Goal: Task Accomplishment & Management: Manage account settings

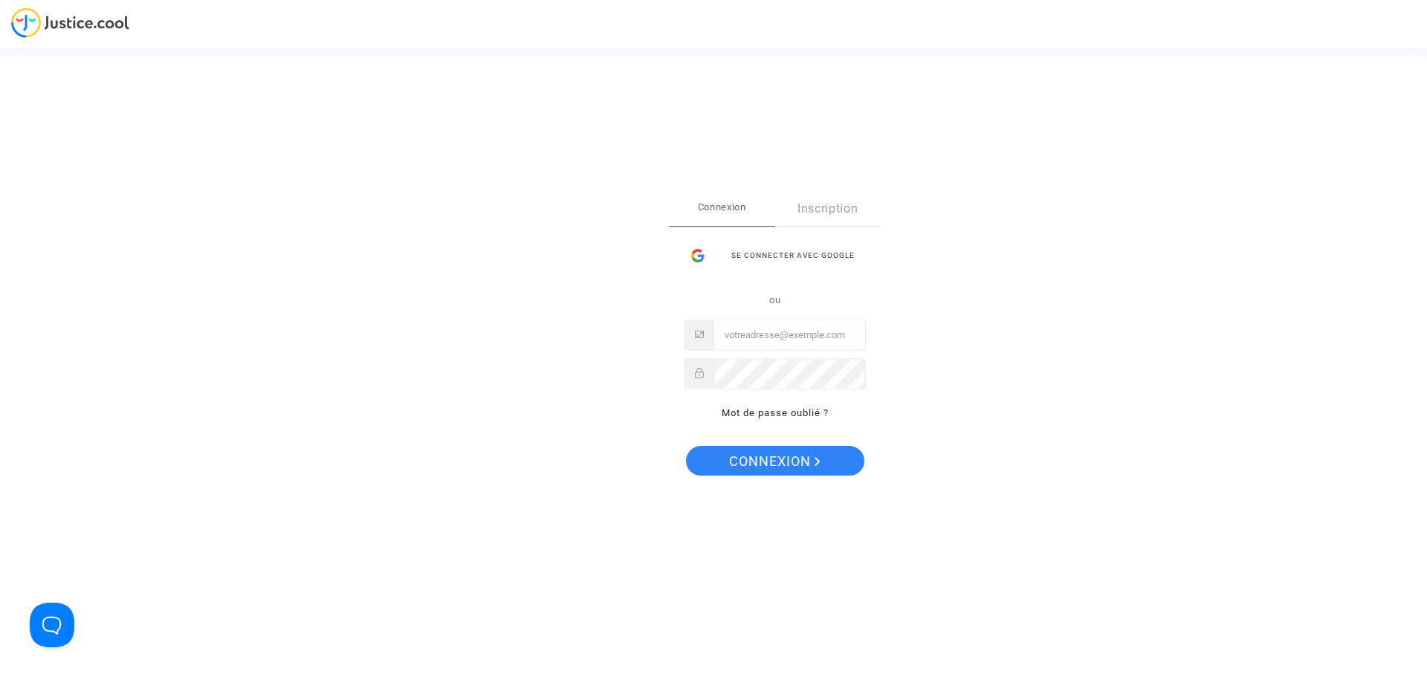
type input "[EMAIL_ADDRESS][DOMAIN_NAME]"
click at [815, 462] on icon "Connexion" at bounding box center [818, 461] width 6 height 9
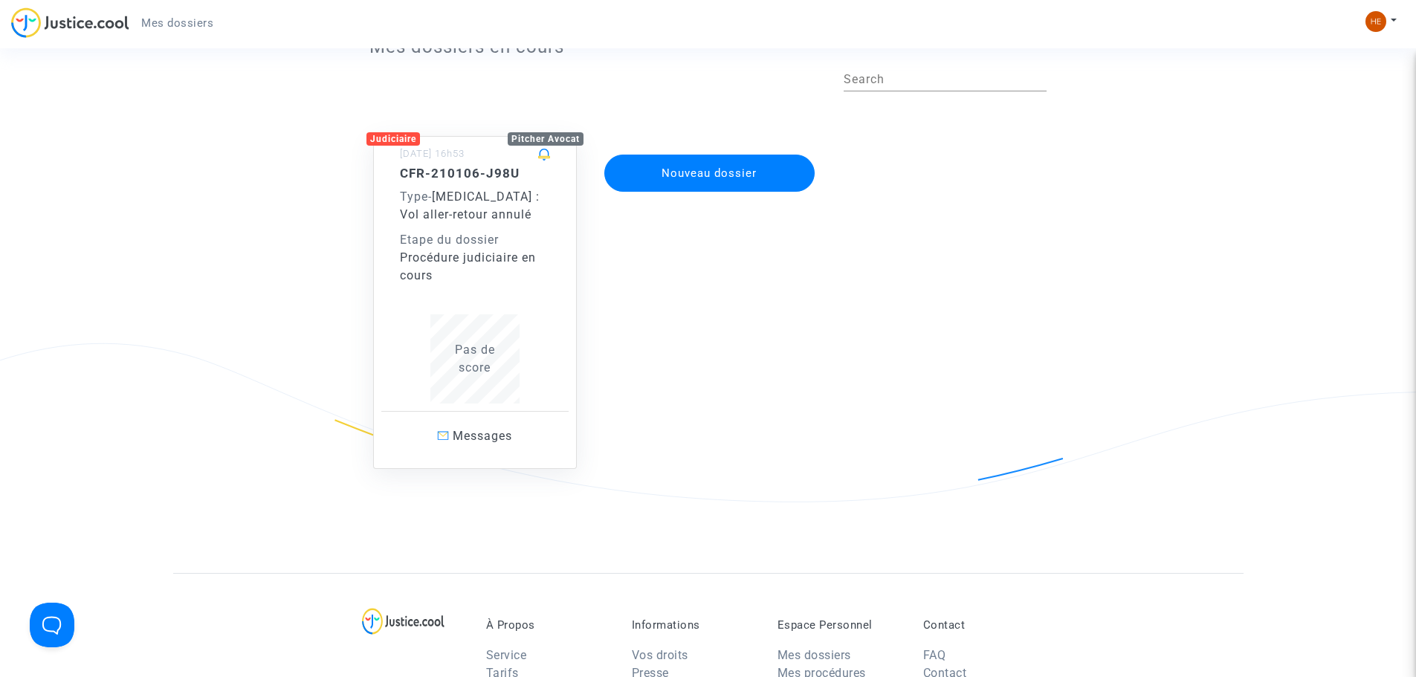
scroll to position [74, 0]
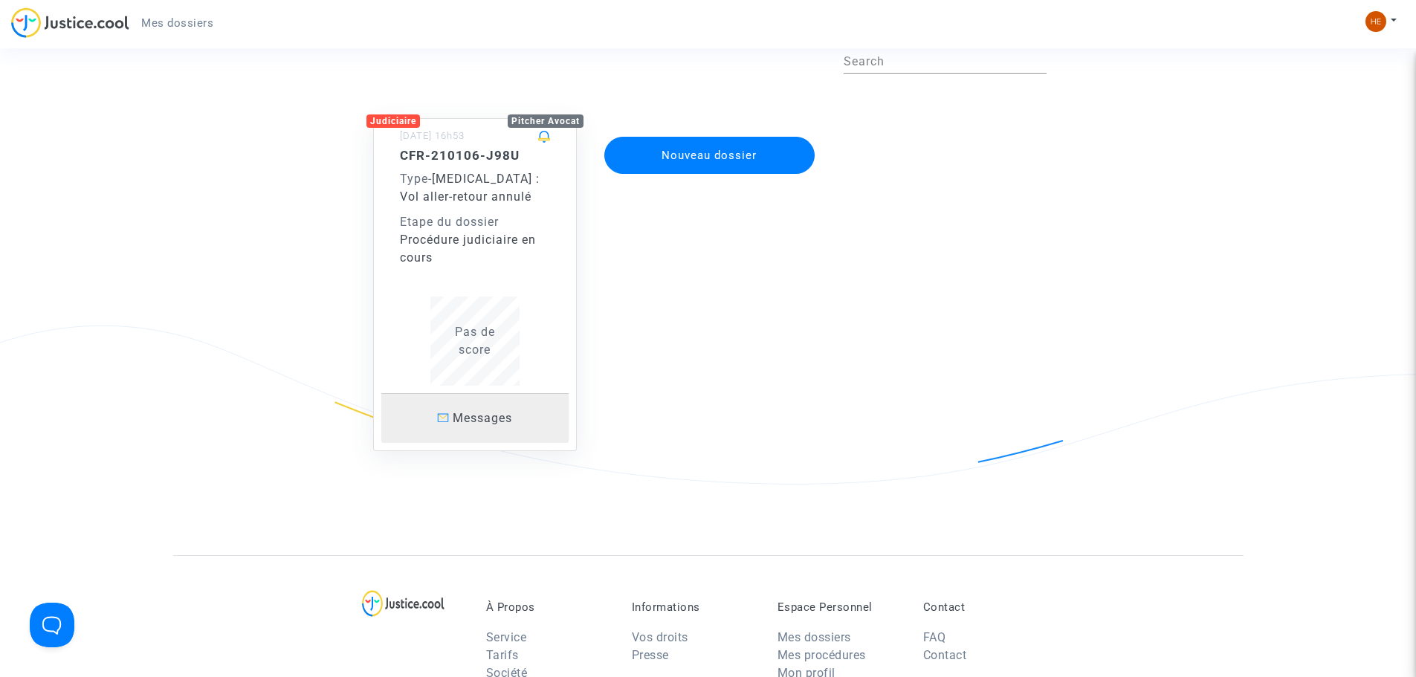
click at [499, 423] on span "Messages" at bounding box center [482, 418] width 59 height 14
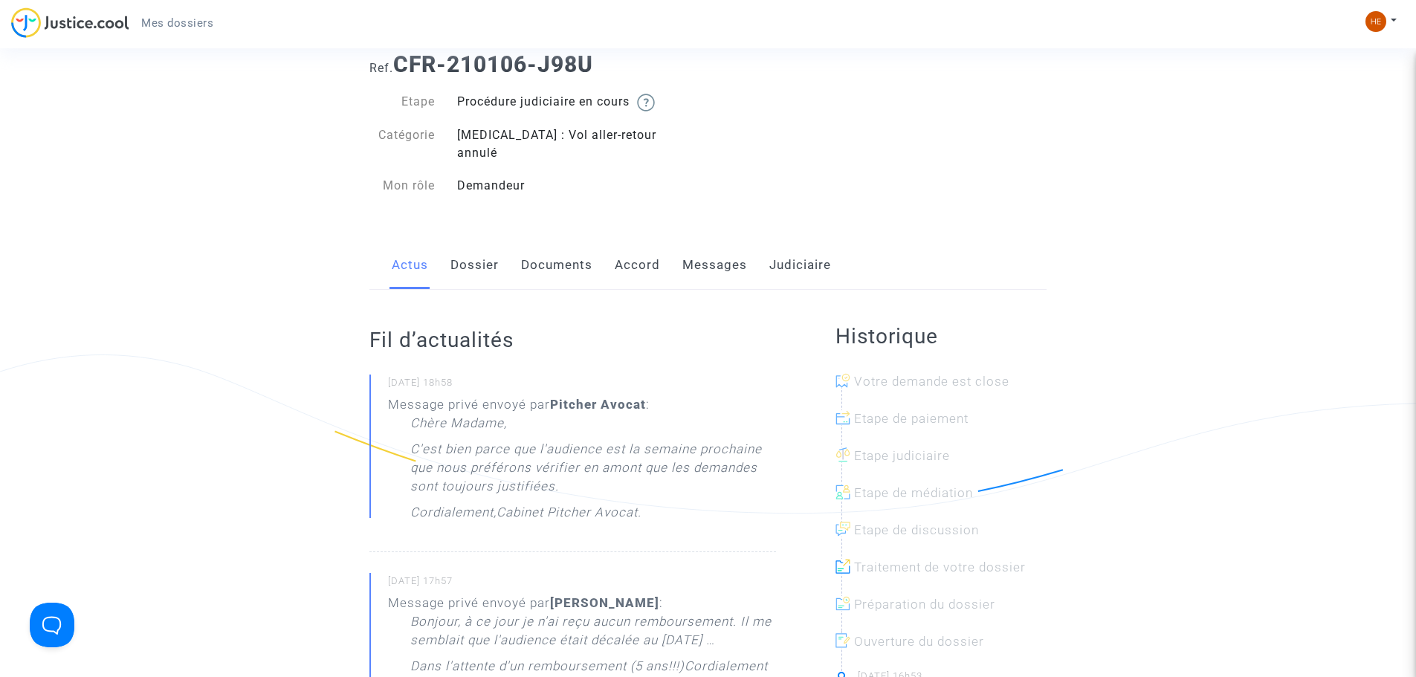
scroll to position [25, 0]
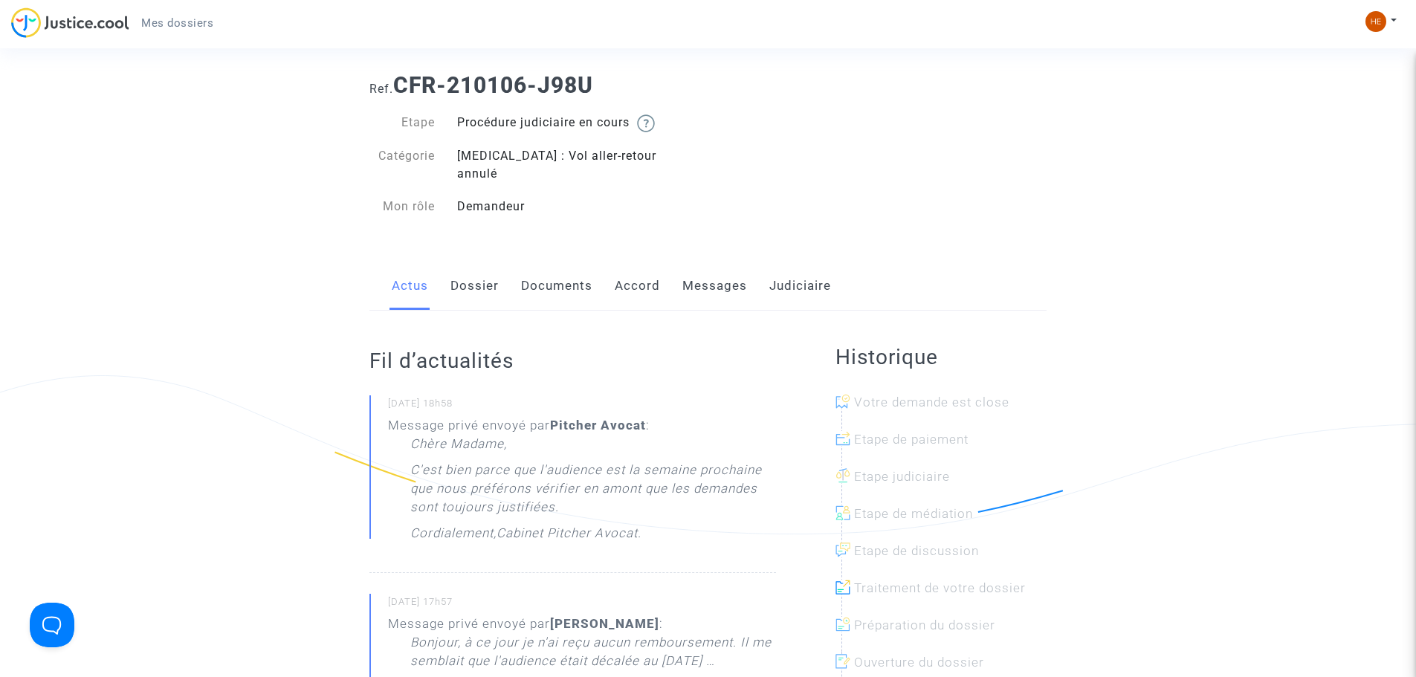
click at [469, 267] on link "Dossier" at bounding box center [474, 286] width 48 height 49
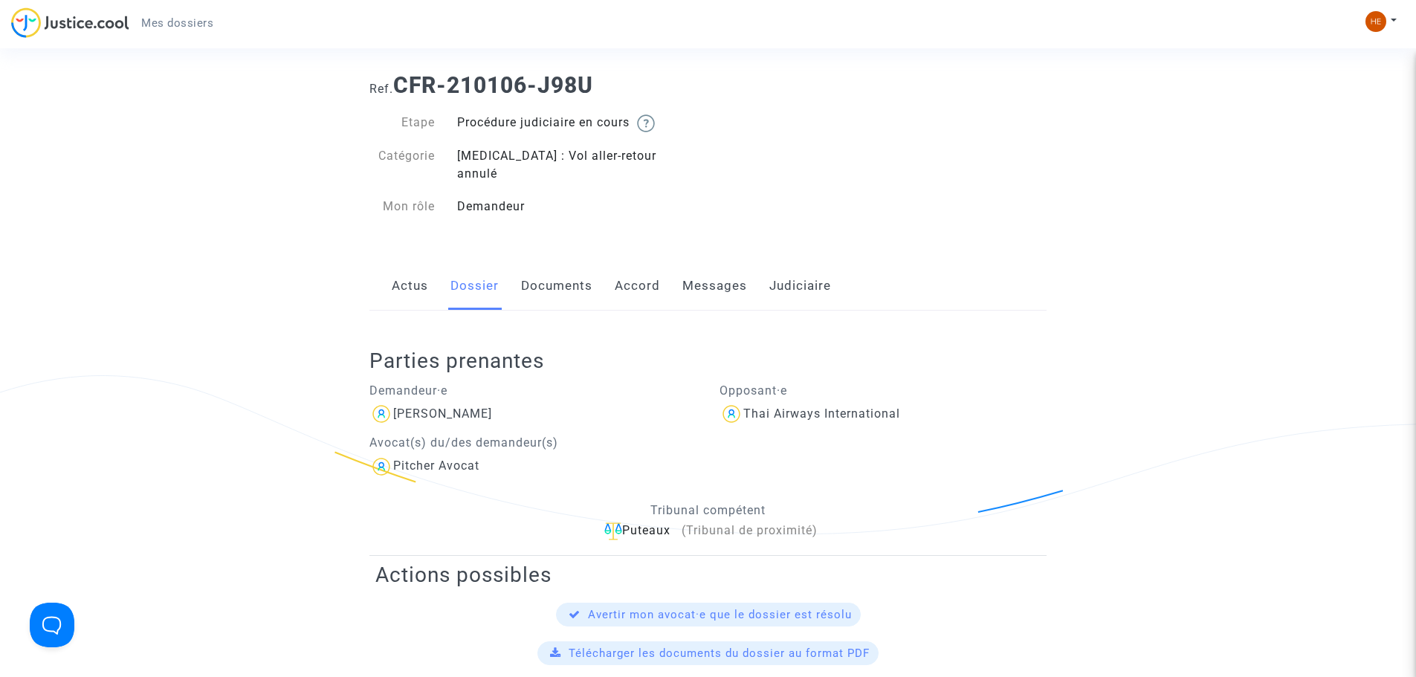
click at [538, 267] on link "Documents" at bounding box center [556, 286] width 71 height 49
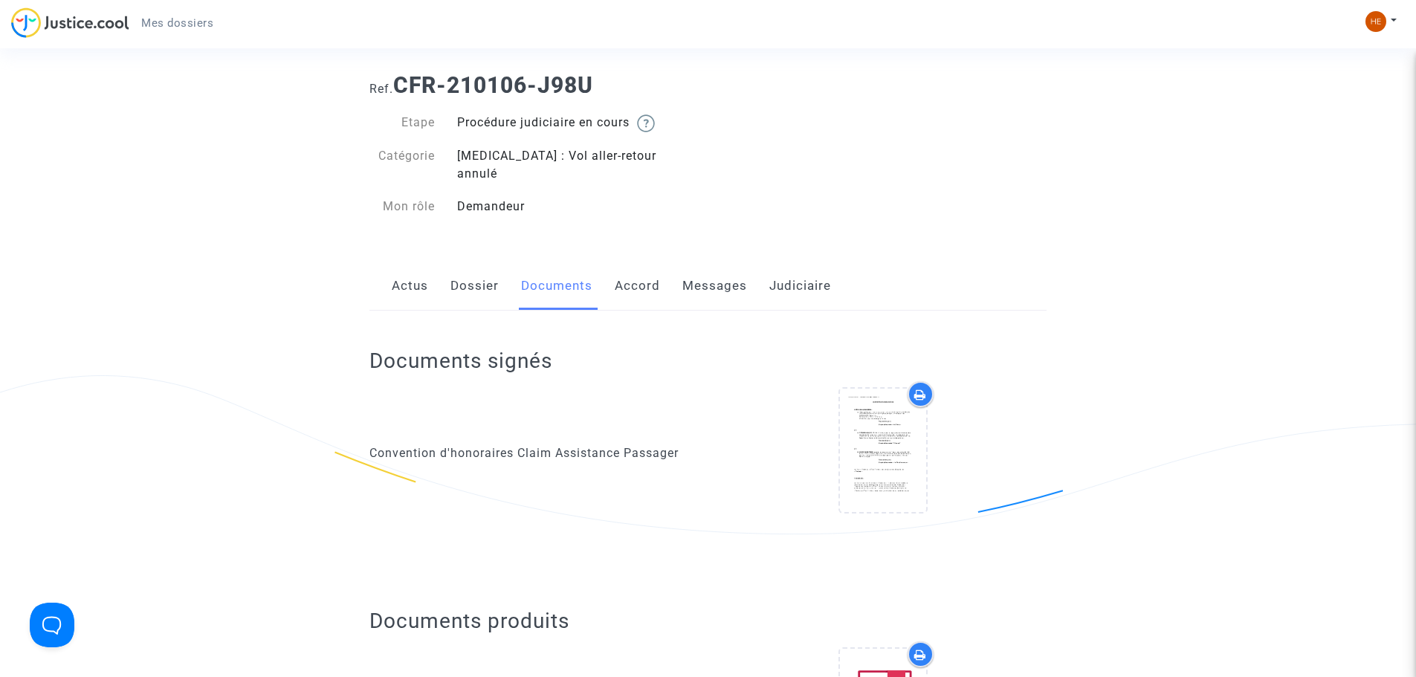
click at [682, 279] on link "Messages" at bounding box center [714, 286] width 65 height 49
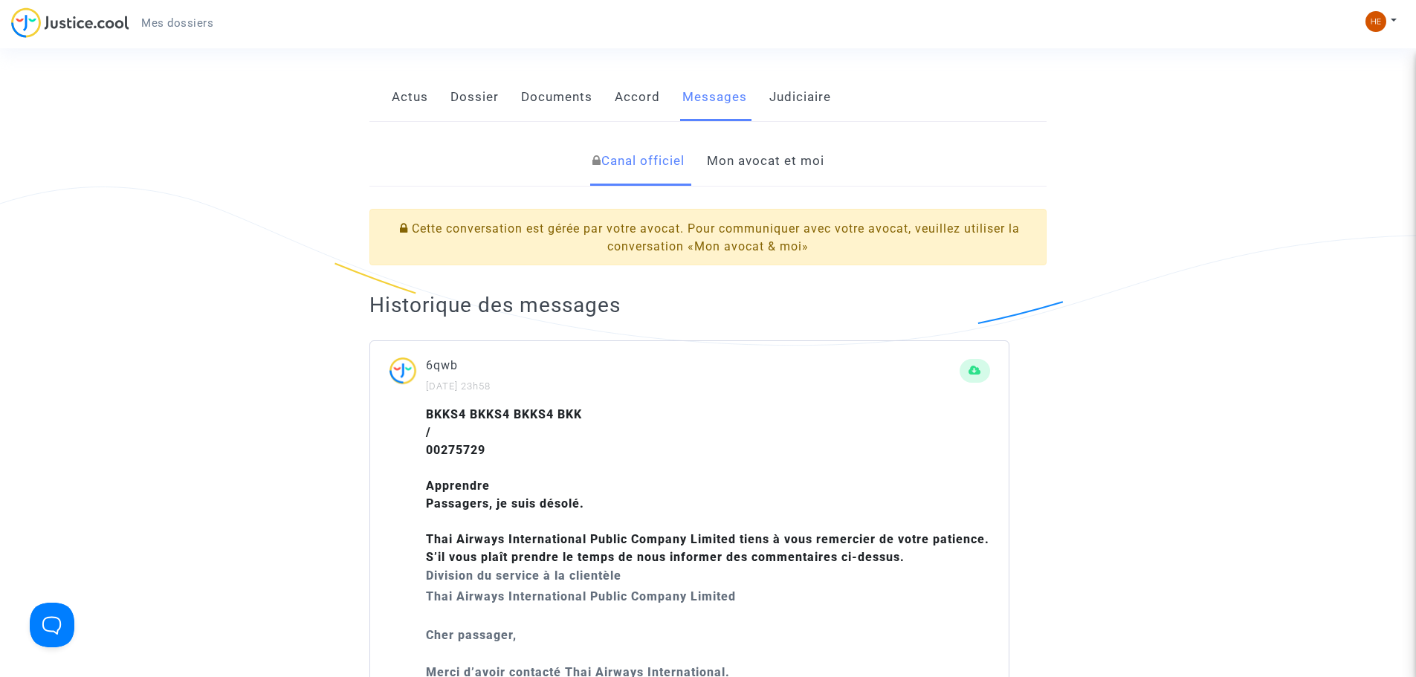
scroll to position [198, 0]
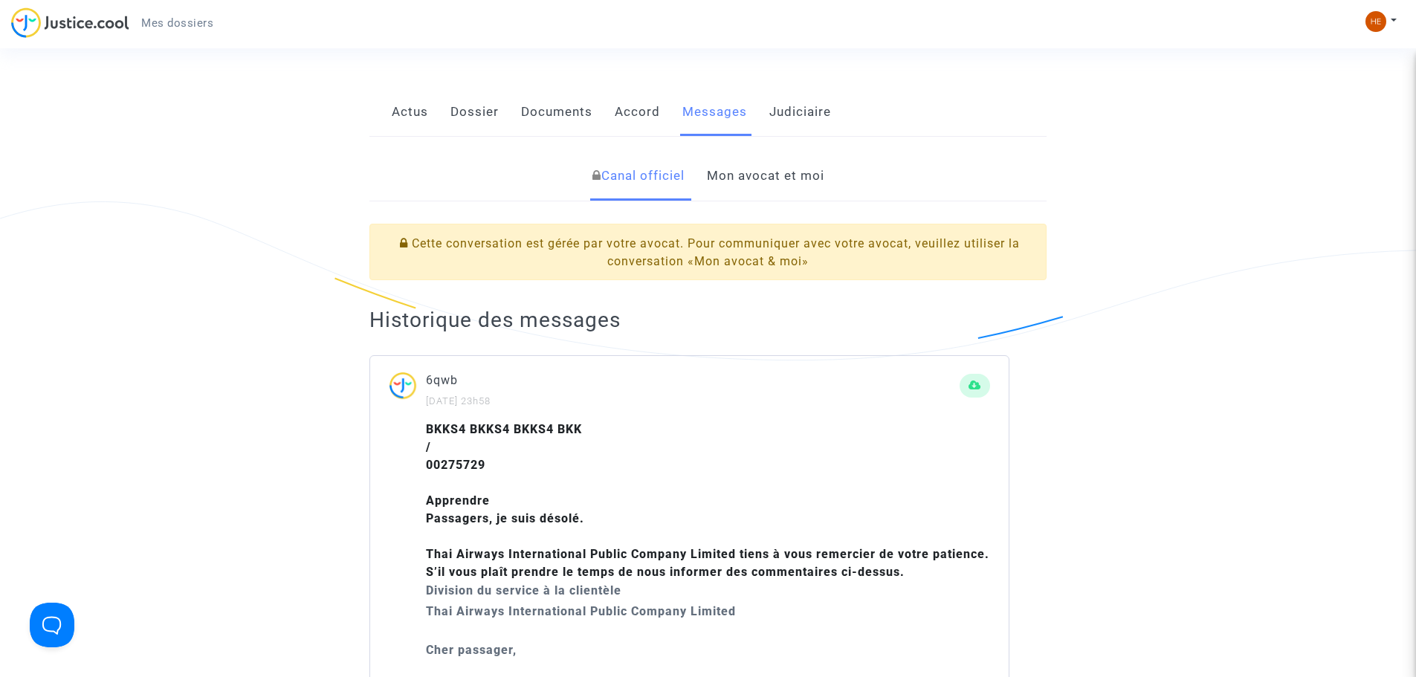
click at [798, 103] on link "Judiciaire" at bounding box center [800, 112] width 62 height 49
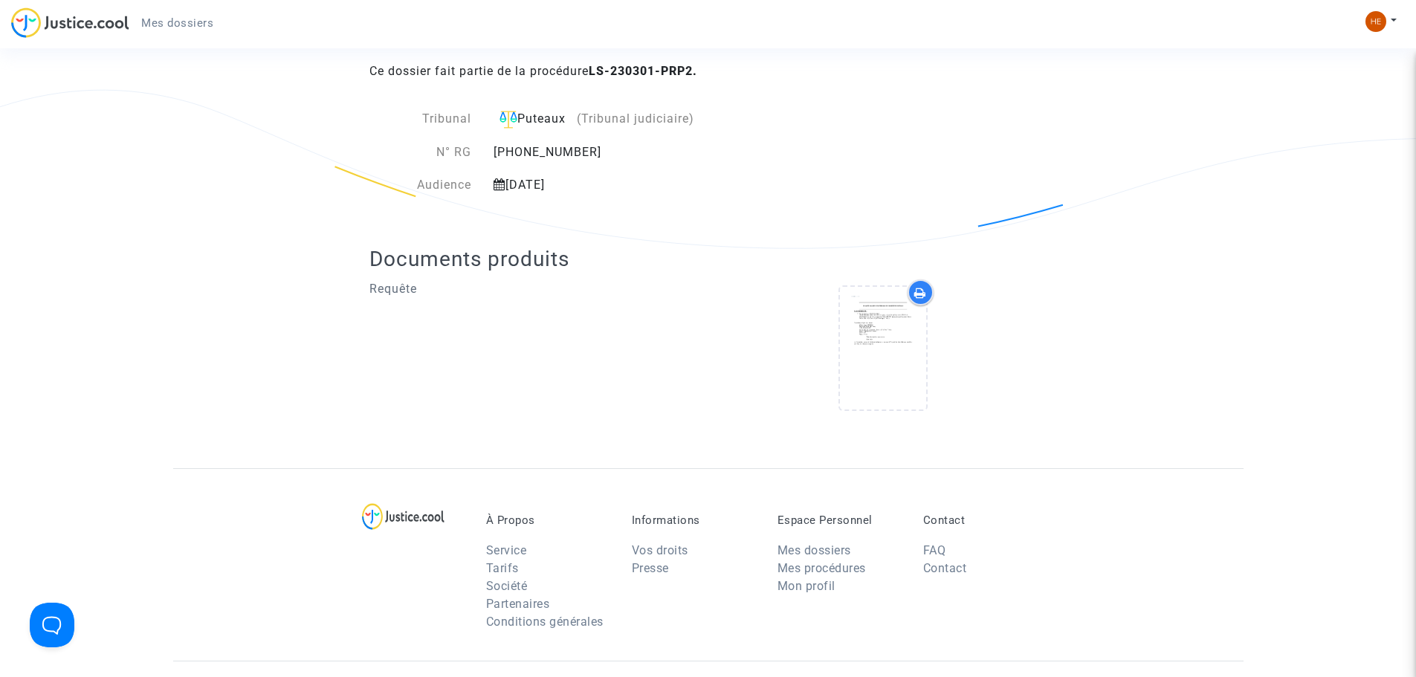
scroll to position [322, 0]
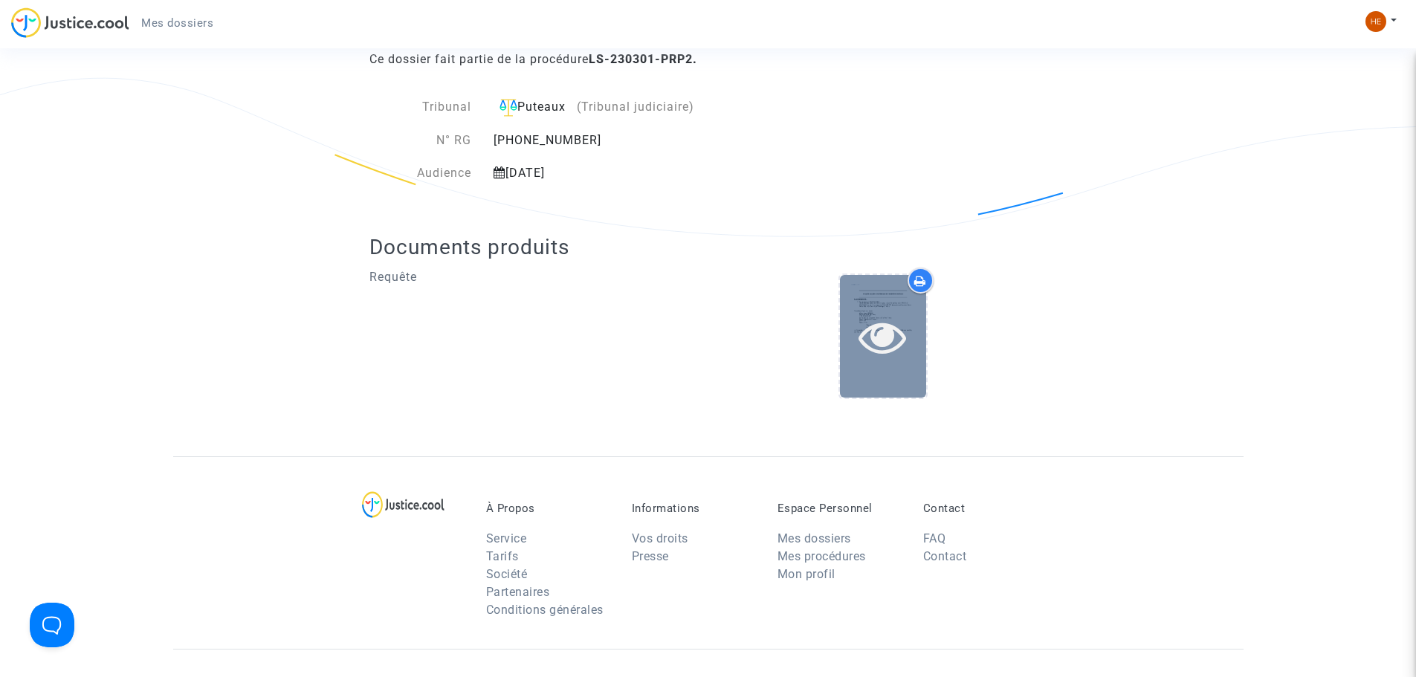
click at [862, 313] on icon at bounding box center [883, 337] width 48 height 48
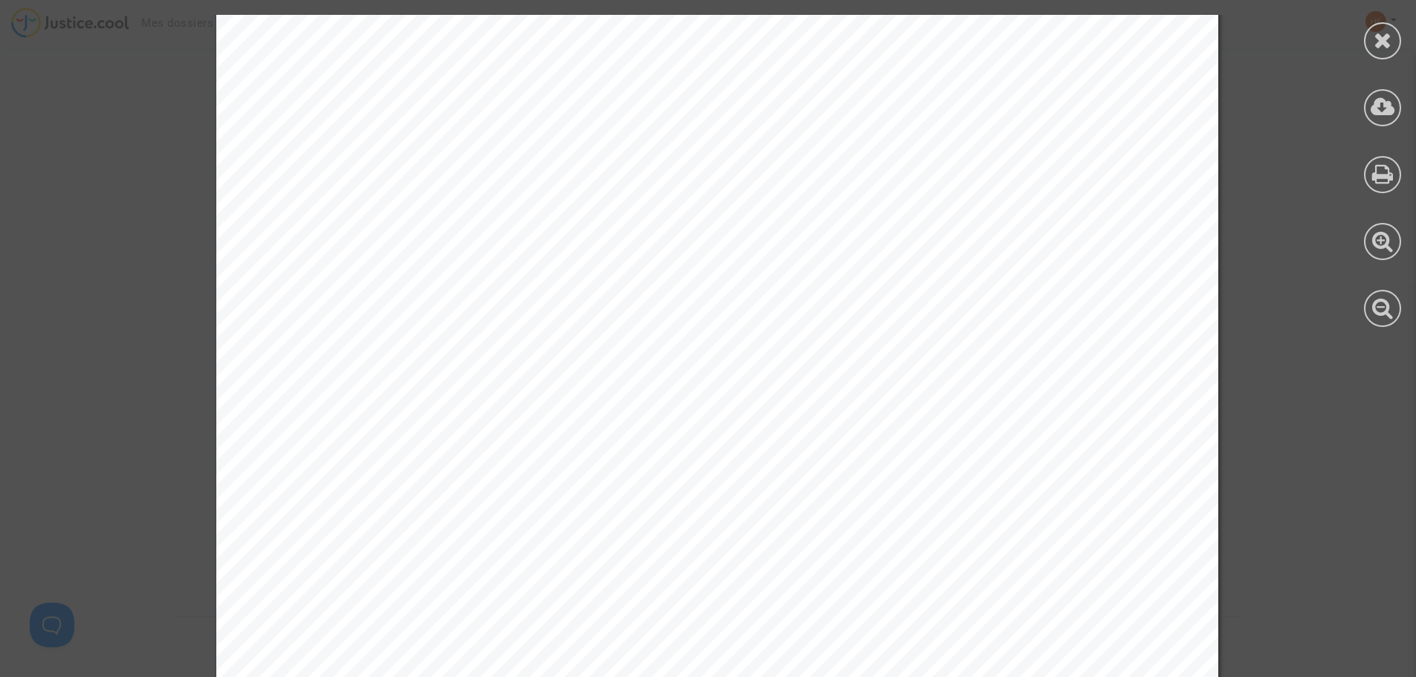
scroll to position [0, 0]
click at [1381, 47] on icon at bounding box center [1383, 40] width 19 height 22
